Goal: Information Seeking & Learning: Check status

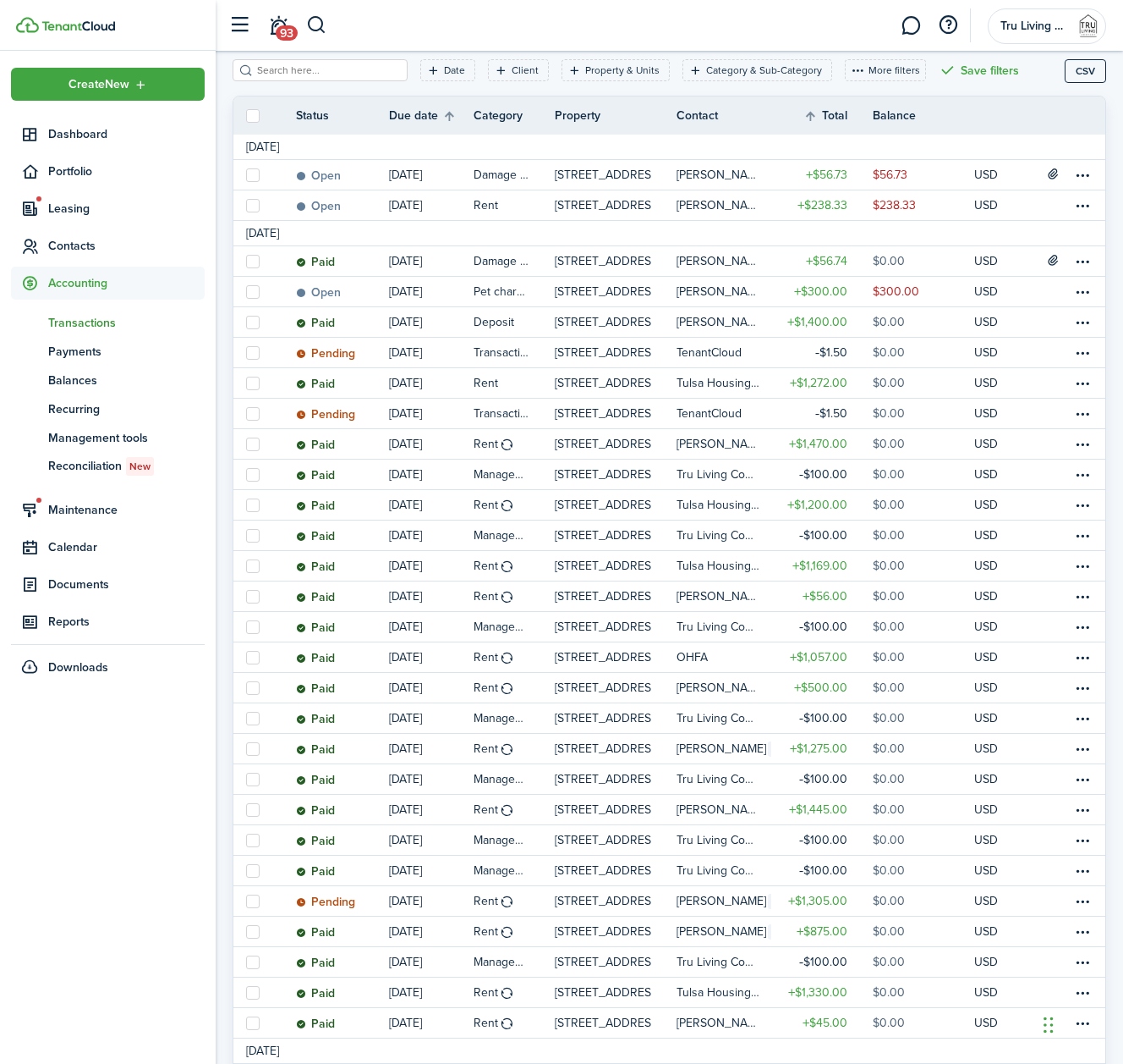
scroll to position [63, 0]
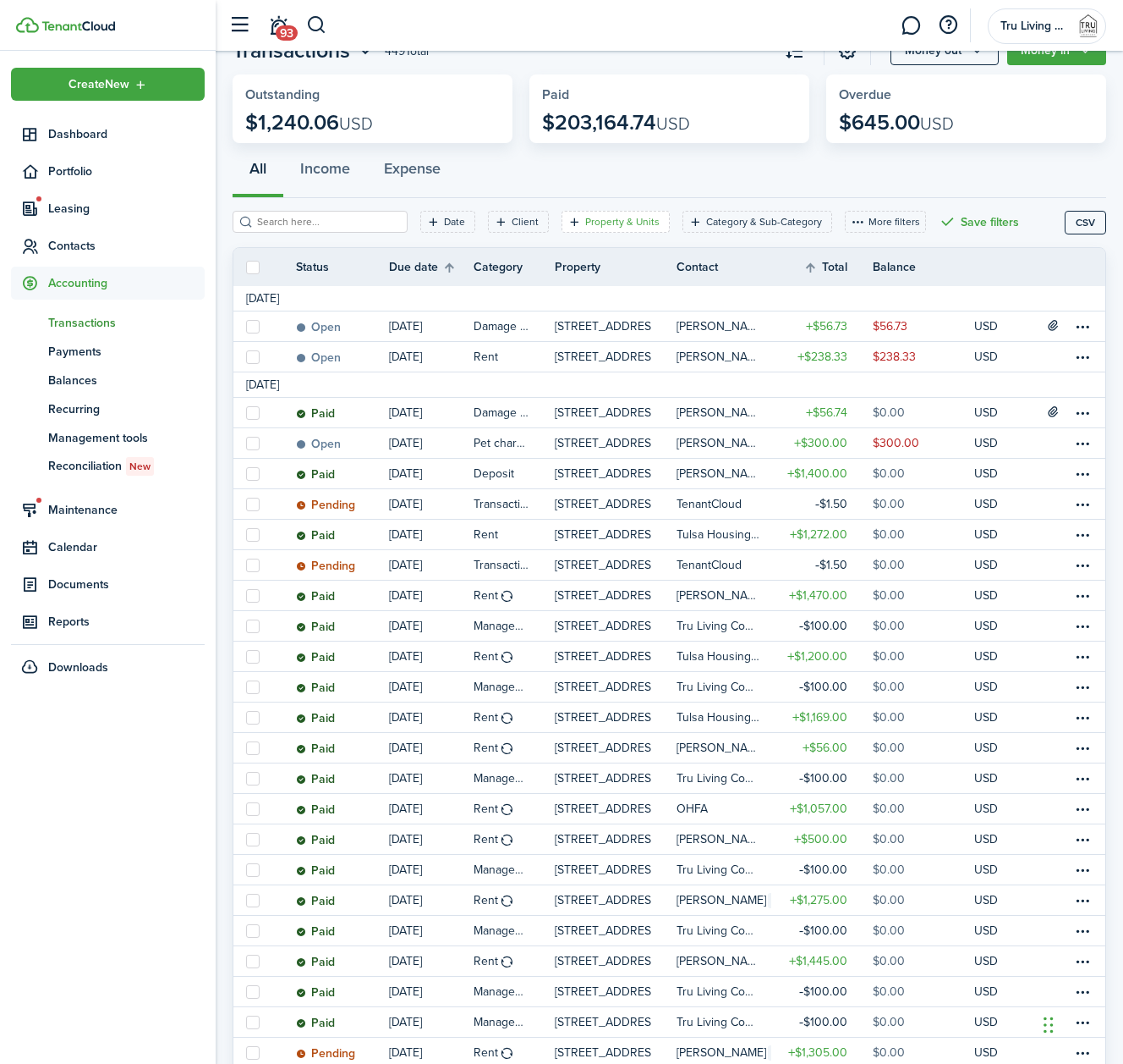
click at [620, 220] on filter-tag-label "Property & Units" at bounding box center [622, 221] width 74 height 15
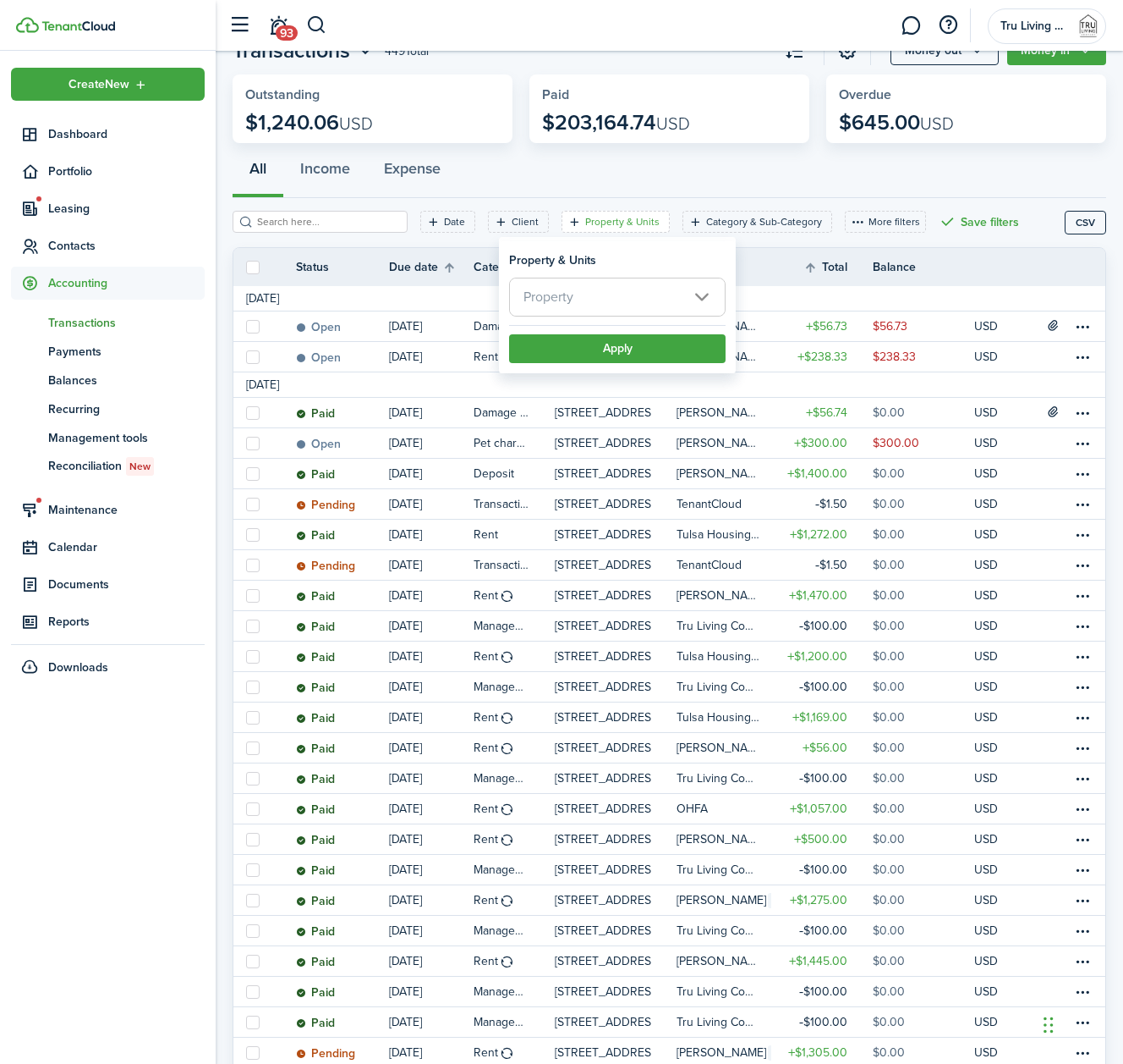
click at [609, 292] on span "Property" at bounding box center [617, 297] width 215 height 37
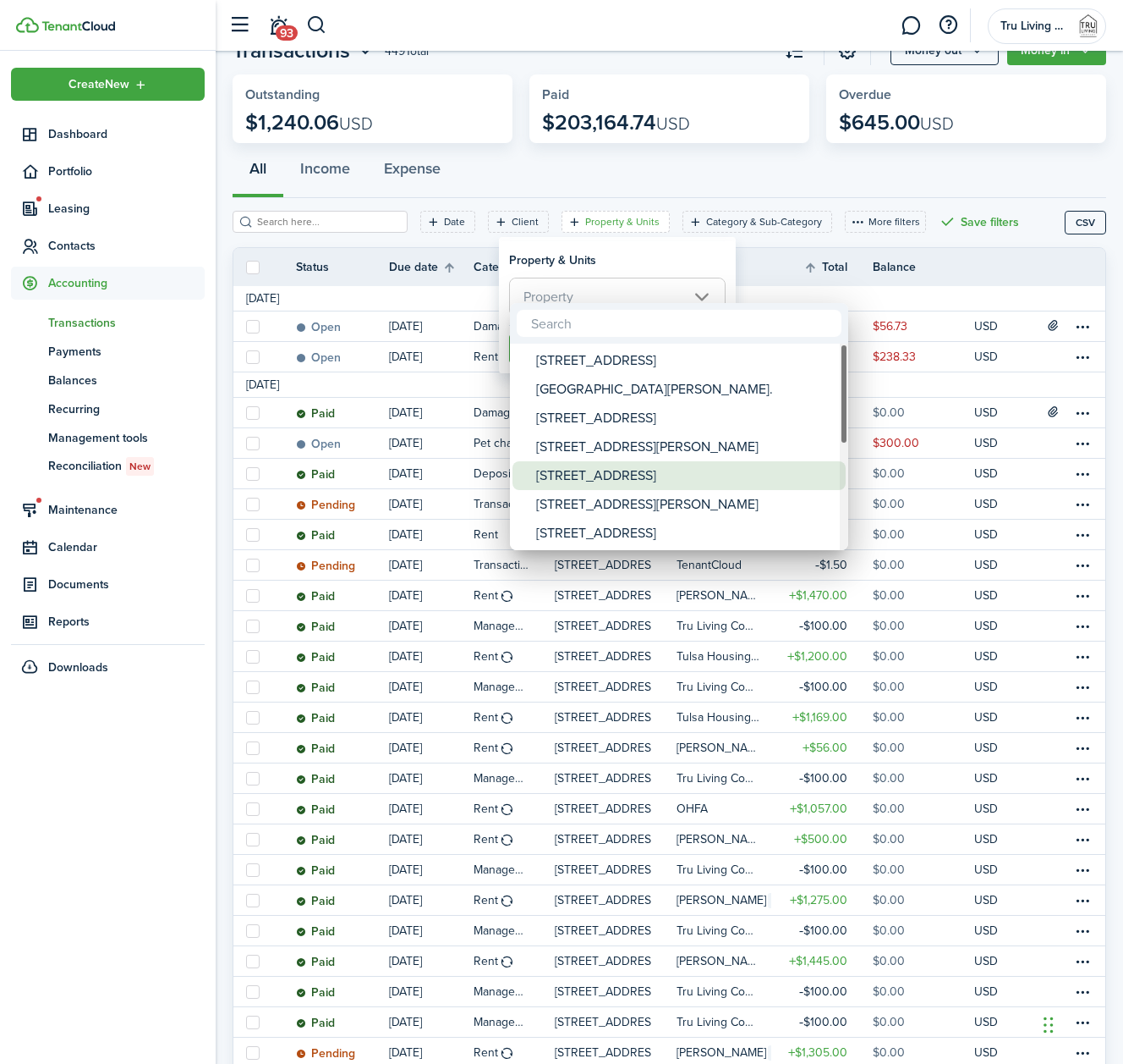
click at [599, 473] on div "[STREET_ADDRESS]" at bounding box center [686, 475] width 299 height 29
type input "[STREET_ADDRESS]"
click at [653, 266] on div at bounding box center [561, 531] width 1394 height 1334
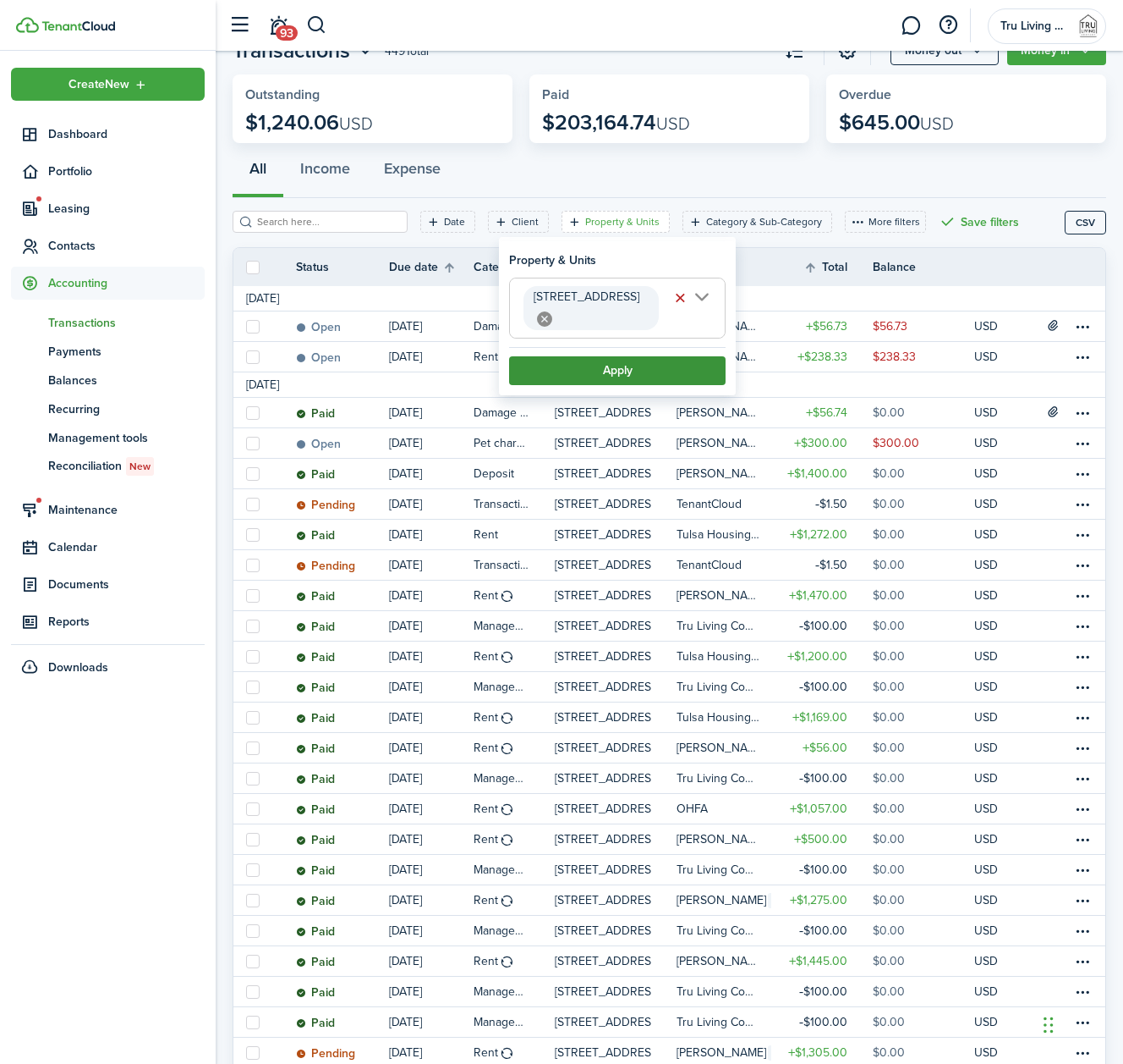
click at [610, 356] on button "Apply" at bounding box center [617, 370] width 217 height 29
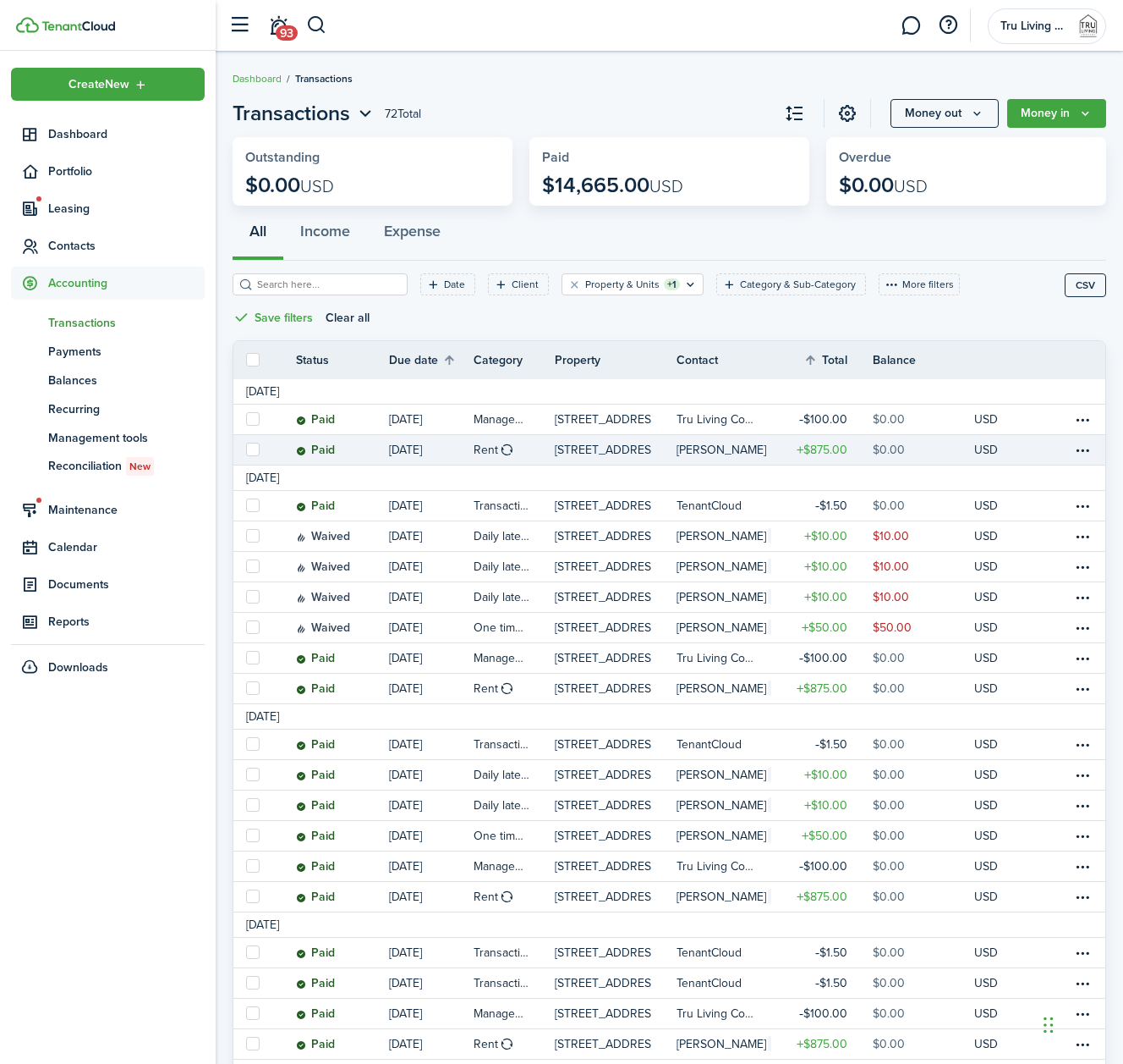
click at [809, 447] on table-amount-title "$875.00" at bounding box center [821, 450] width 50 height 18
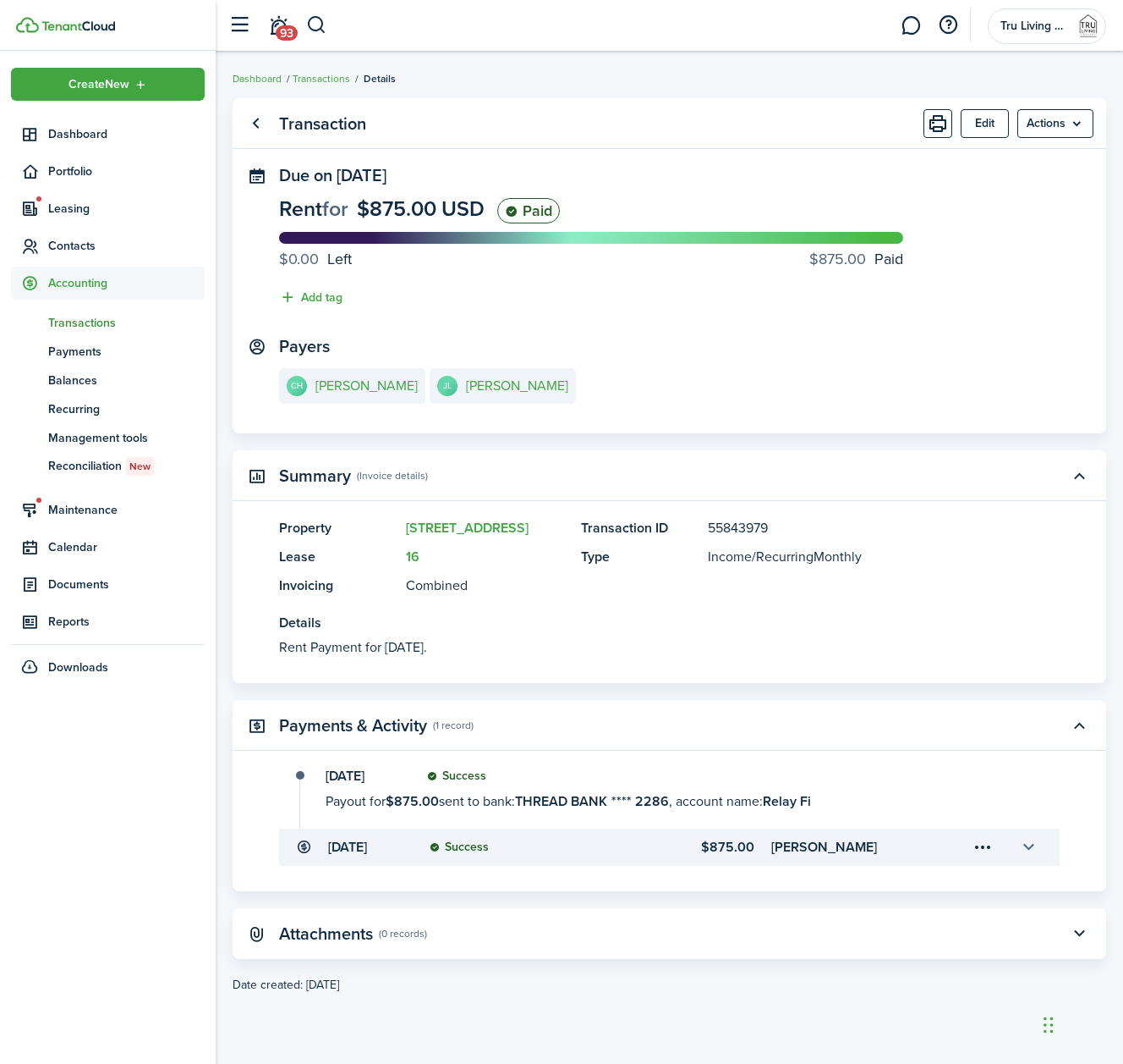
click at [1028, 850] on button "button" at bounding box center [1028, 847] width 29 height 29
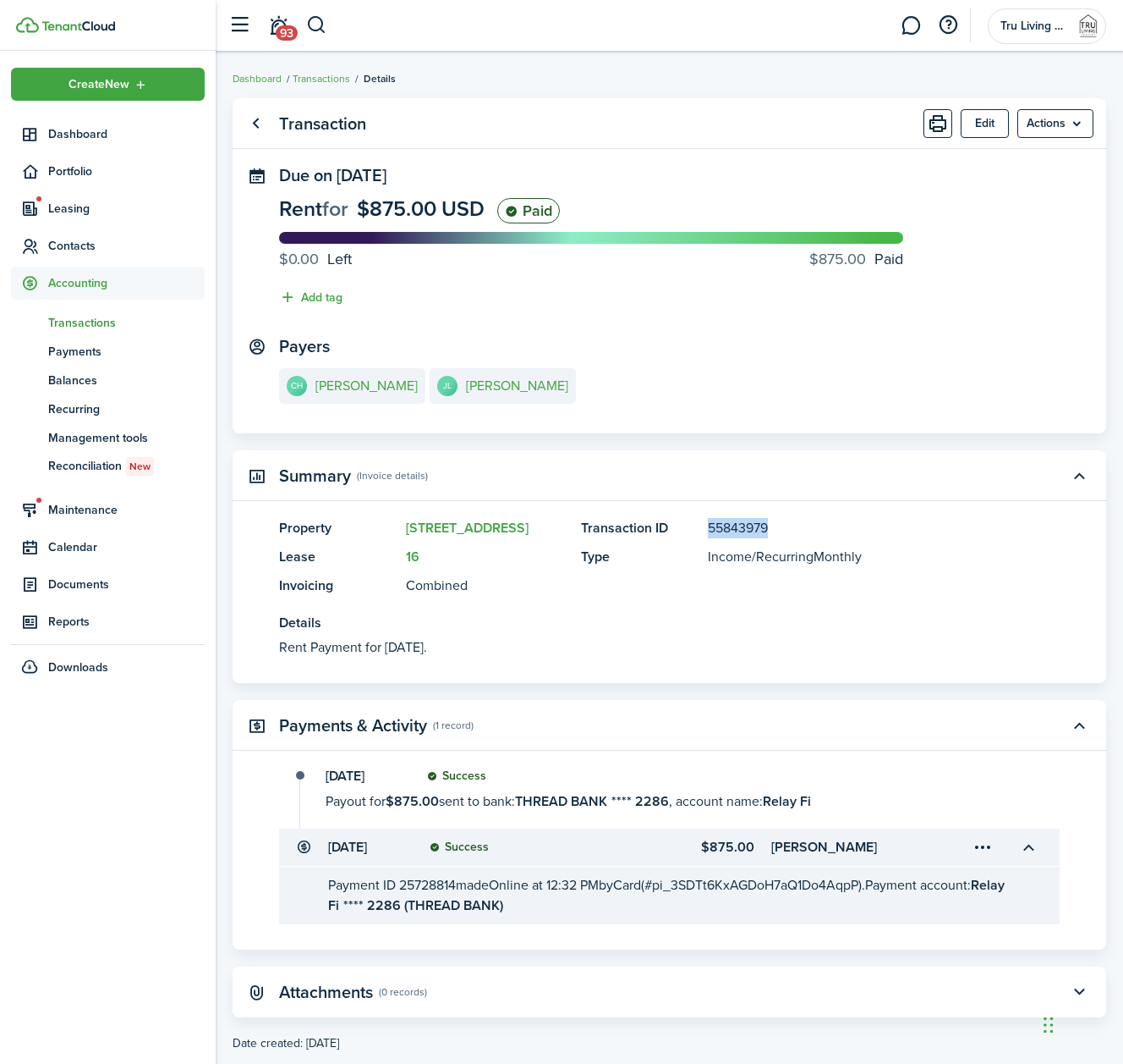
drag, startPoint x: 781, startPoint y: 526, endPoint x: 708, endPoint y: 528, distance: 73.0
click at [708, 528] on panel-main-item "Transaction ID 55843979" at bounding box center [796, 528] width 428 height 20
click at [255, 127] on link "Go back" at bounding box center [255, 123] width 29 height 29
